Goal: Transaction & Acquisition: Purchase product/service

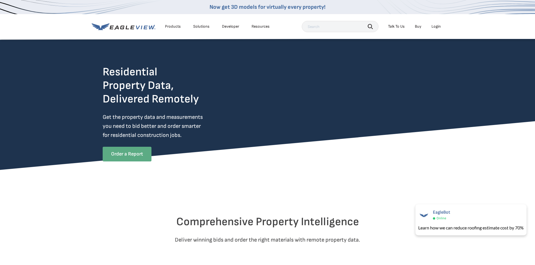
click at [147, 155] on link "Order a Report" at bounding box center [127, 154] width 49 height 15
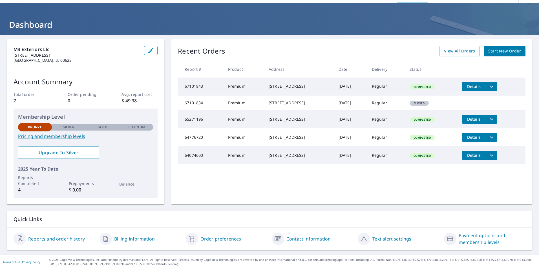
scroll to position [17, 0]
click at [503, 49] on span "Start New Order" at bounding box center [504, 51] width 33 height 7
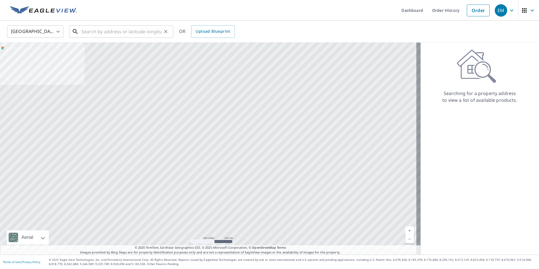
click at [137, 33] on input "text" at bounding box center [121, 32] width 80 height 16
paste input "7326 Beloit Ave Bridgeview, IL 60455-1132"
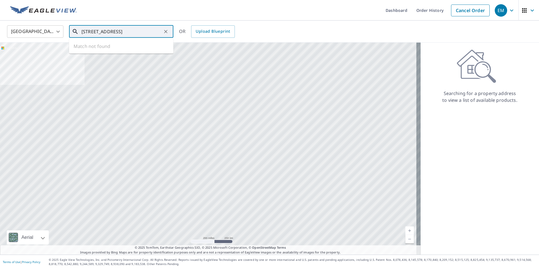
scroll to position [0, 10]
click at [125, 52] on p "Bridgeview, IL 60455" at bounding box center [124, 54] width 89 height 6
type input "7326 Beloit Ave Bridgeview, IL 60455"
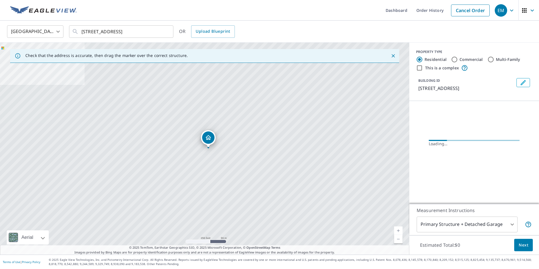
scroll to position [0, 0]
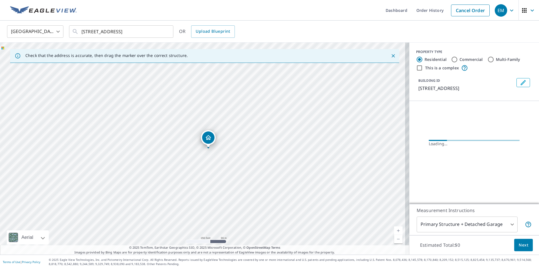
click at [395, 231] on link "Current Level 17, Zoom In" at bounding box center [398, 230] width 8 height 8
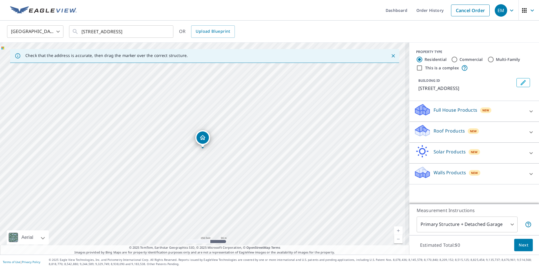
click at [395, 231] on link "Current Level 17, Zoom In" at bounding box center [398, 230] width 8 height 8
click at [395, 231] on link "Current Level 18.14248455932474, Zoom In Disabled" at bounding box center [398, 230] width 8 height 8
click at [456, 129] on p "Roof Products" at bounding box center [449, 130] width 31 height 7
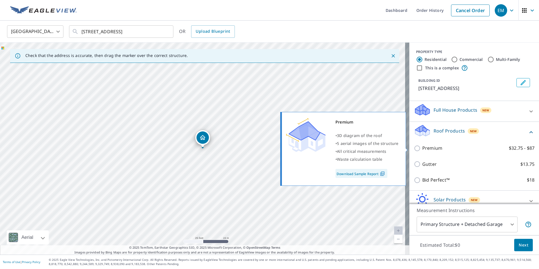
scroll to position [28, 0]
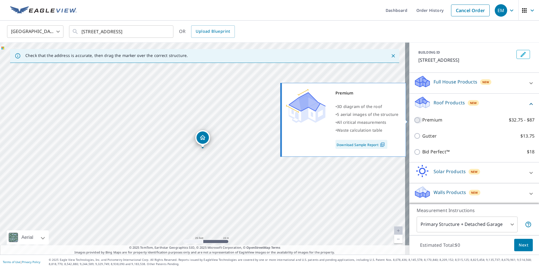
click at [414, 119] on input "Premium $32.75 - $87" at bounding box center [418, 120] width 8 height 7
checkbox input "true"
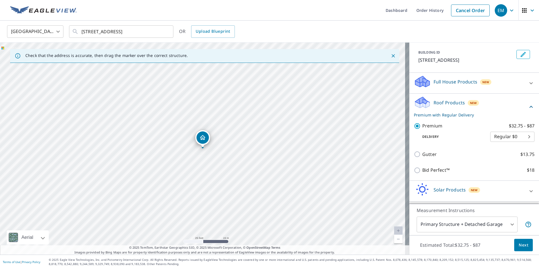
scroll to position [47, 0]
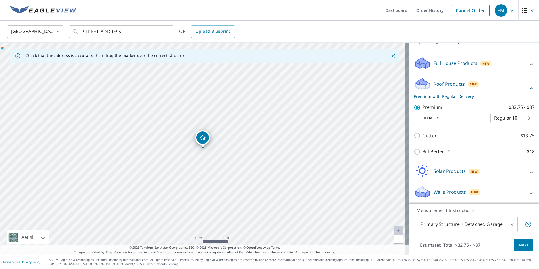
click at [499, 119] on body "EM EM Dashboard Order History Cancel Order EM United States US ​ 7326 Beloit Av…" at bounding box center [269, 134] width 539 height 269
click at [508, 140] on li "3 Hour $42.25" at bounding box center [504, 138] width 44 height 10
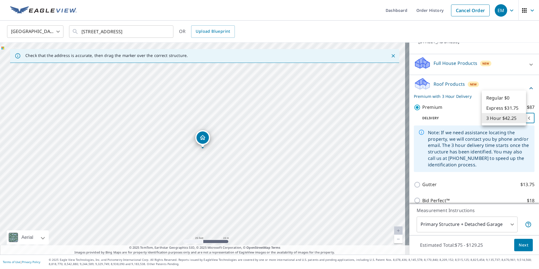
click at [501, 118] on body "EM EM Dashboard Order History Cancel Order EM United States US ​ 7326 Beloit Av…" at bounding box center [269, 134] width 539 height 269
click at [503, 98] on li "Regular $0" at bounding box center [504, 98] width 44 height 10
type input "8"
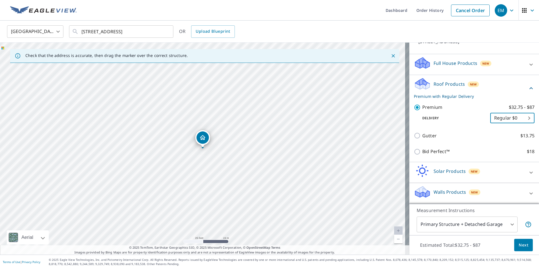
click at [522, 247] on span "Next" at bounding box center [524, 245] width 10 height 7
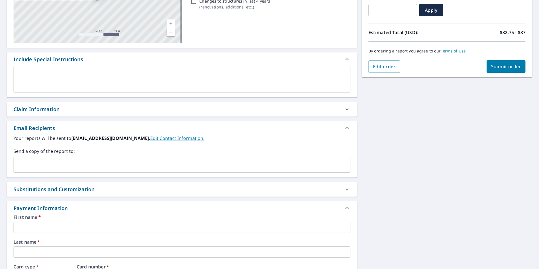
scroll to position [113, 0]
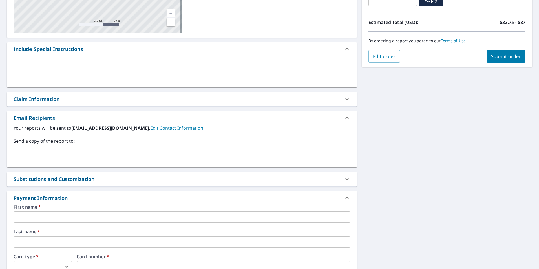
click at [117, 154] on input "text" at bounding box center [177, 154] width 323 height 11
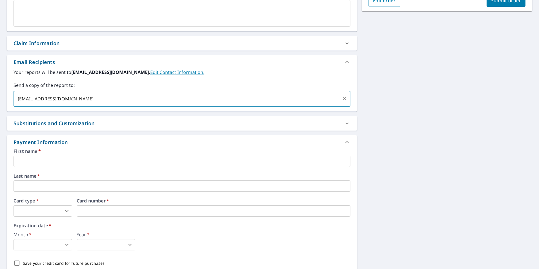
scroll to position [169, 0]
type input "exteriorsm3@gmail.com"
click at [77, 162] on input "text" at bounding box center [182, 160] width 337 height 11
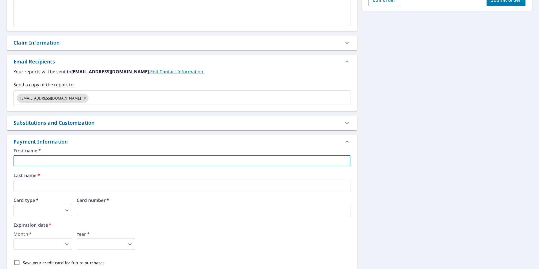
click at [67, 160] on input "text" at bounding box center [182, 160] width 337 height 11
type input "Enrique"
click at [142, 180] on div "Last name   * ​" at bounding box center [182, 182] width 337 height 18
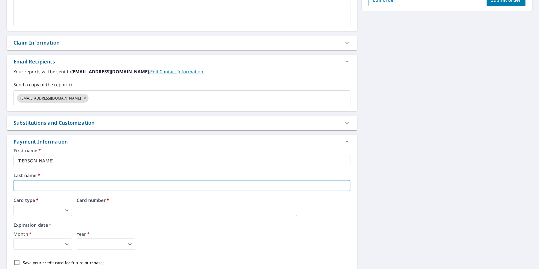
click at [143, 182] on input "text" at bounding box center [182, 185] width 337 height 11
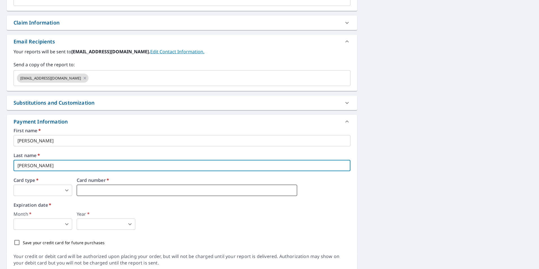
scroll to position [210, 0]
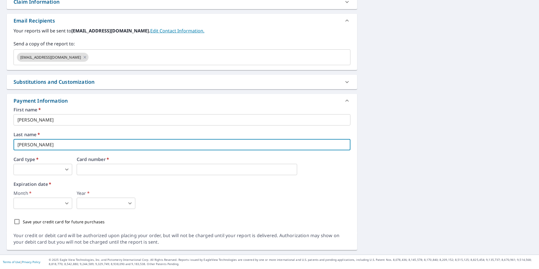
type input "Medina"
click at [68, 167] on body "EM EM Dashboard Order History Cancel Order EM Dashboard / Finalize Order Finali…" at bounding box center [269, 134] width 539 height 269
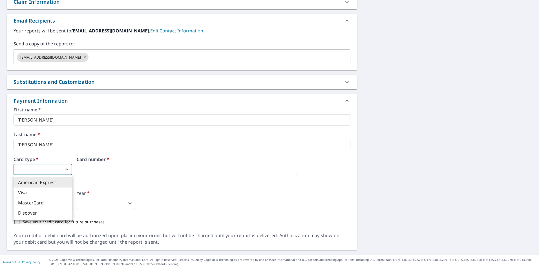
click at [57, 200] on li "MasterCard" at bounding box center [43, 203] width 59 height 10
type input "3"
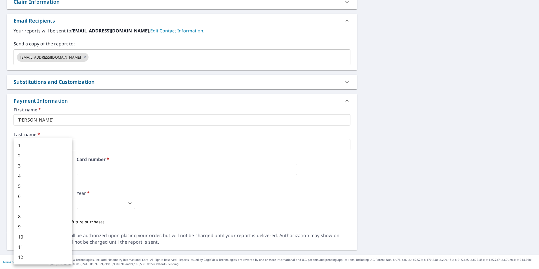
click at [43, 203] on body "EM EM Dashboard Order History Cancel Order EM Dashboard / Finalize Order Finali…" at bounding box center [269, 134] width 539 height 269
click at [35, 185] on li "5" at bounding box center [43, 186] width 59 height 10
type input "5"
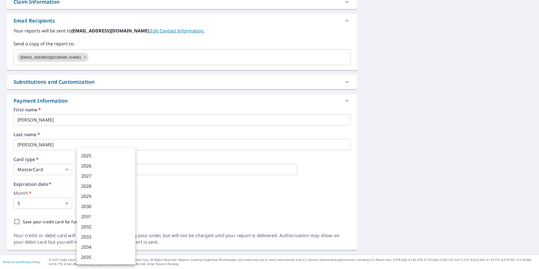
click at [99, 203] on body "EM EM Dashboard Order History Cancel Order EM Dashboard / Finalize Order Finali…" at bounding box center [269, 134] width 539 height 269
click at [114, 195] on li "2029" at bounding box center [106, 196] width 59 height 10
type input "2029"
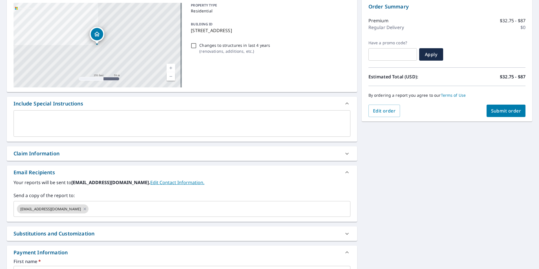
scroll to position [13, 0]
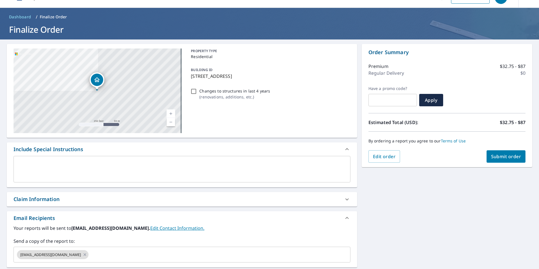
click at [505, 156] on span "Submit order" at bounding box center [506, 156] width 30 height 6
